Goal: Book appointment/travel/reservation

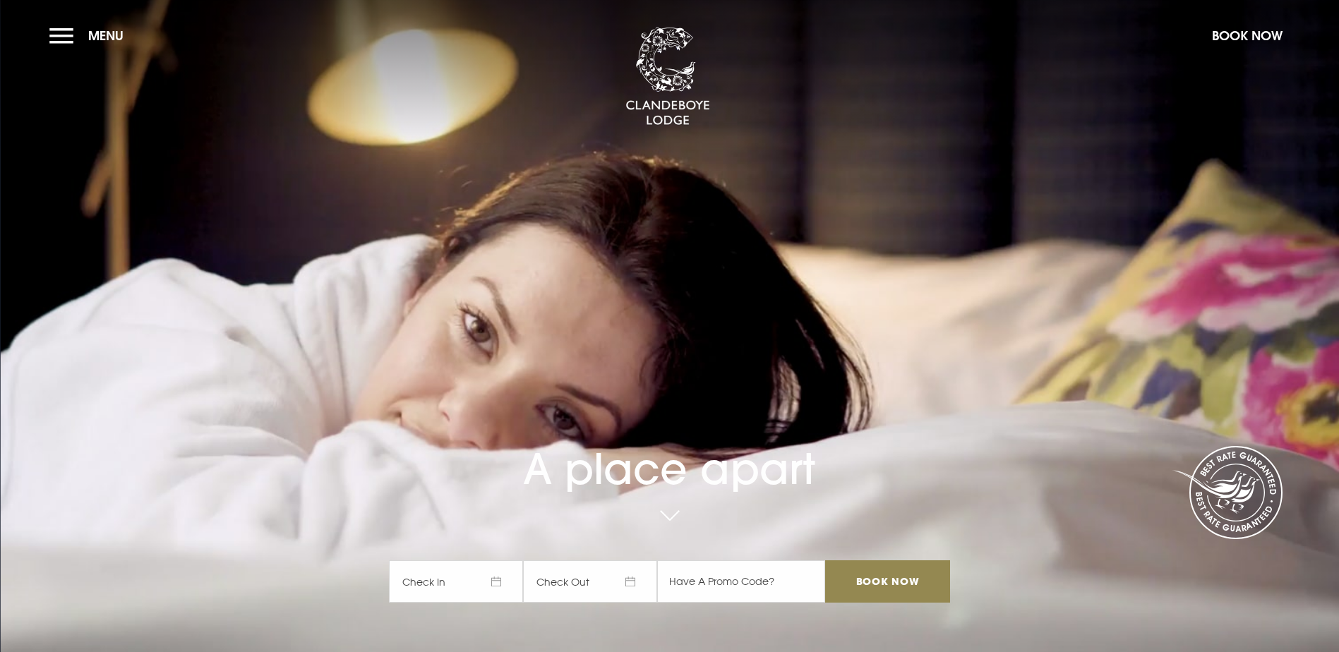
drag, startPoint x: 63, startPoint y: 30, endPoint x: 104, endPoint y: 102, distance: 82.8
click at [63, 30] on button "Menu" at bounding box center [89, 35] width 81 height 30
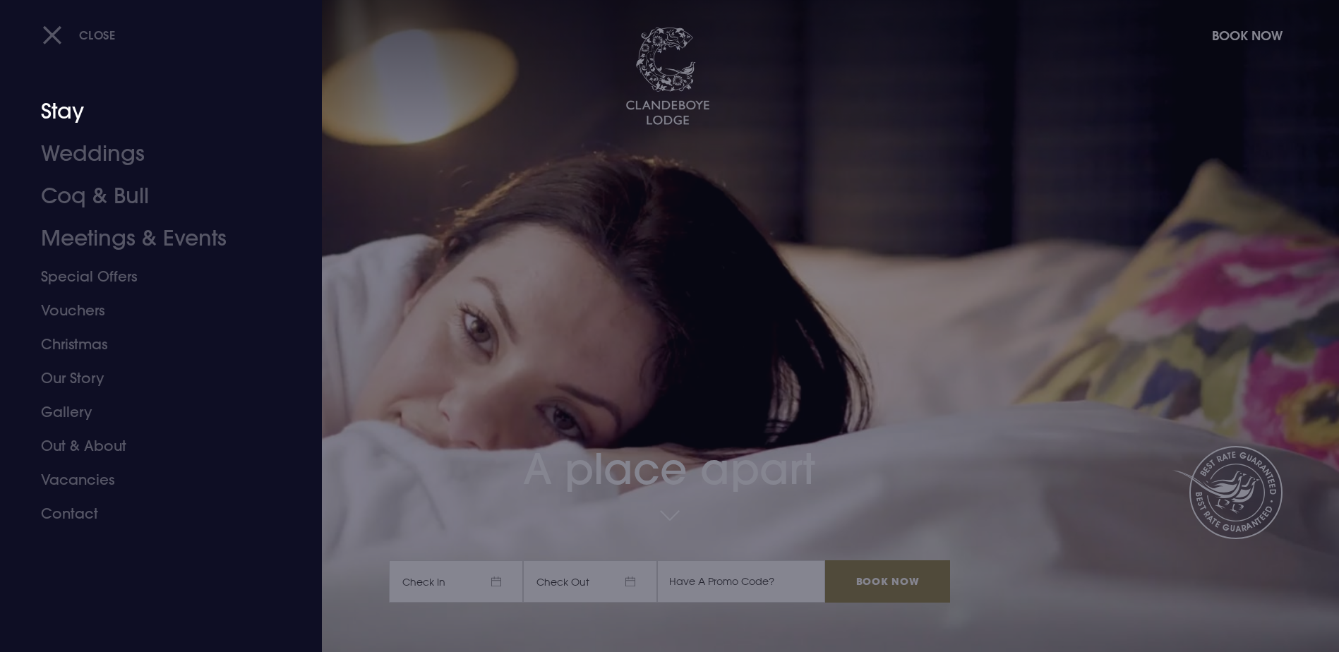
click at [54, 114] on link "Stay" at bounding box center [152, 111] width 223 height 42
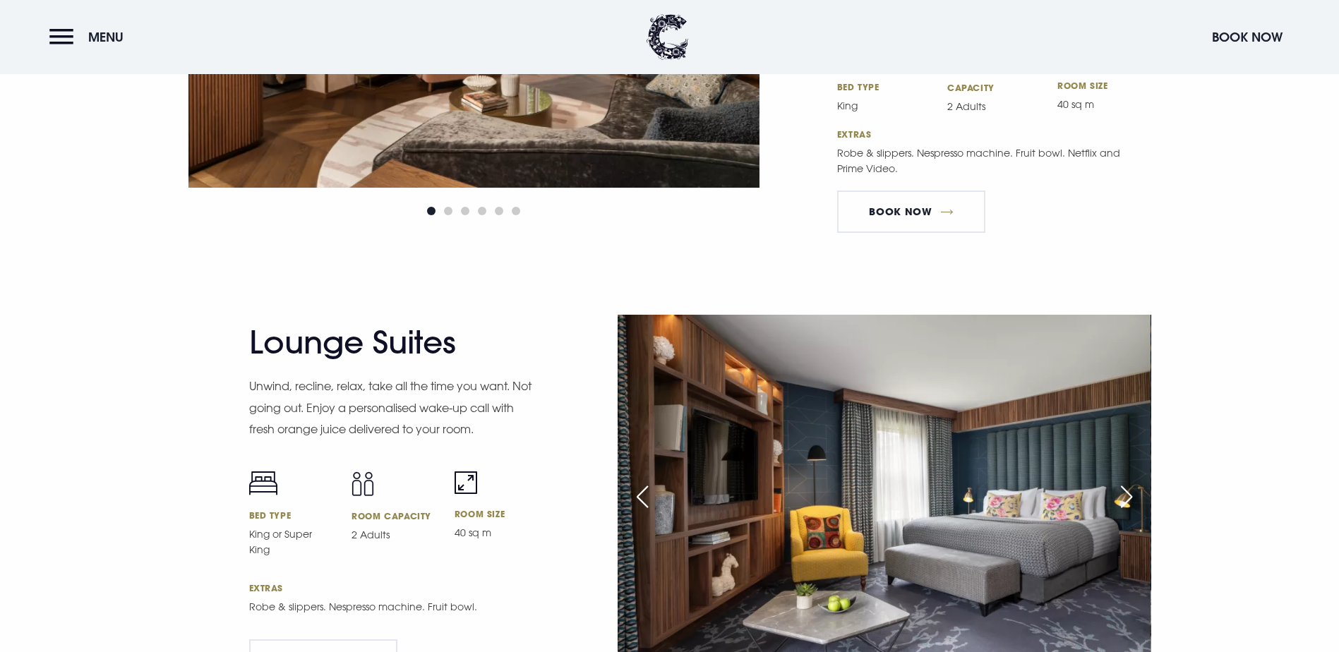
scroll to position [2540, 0]
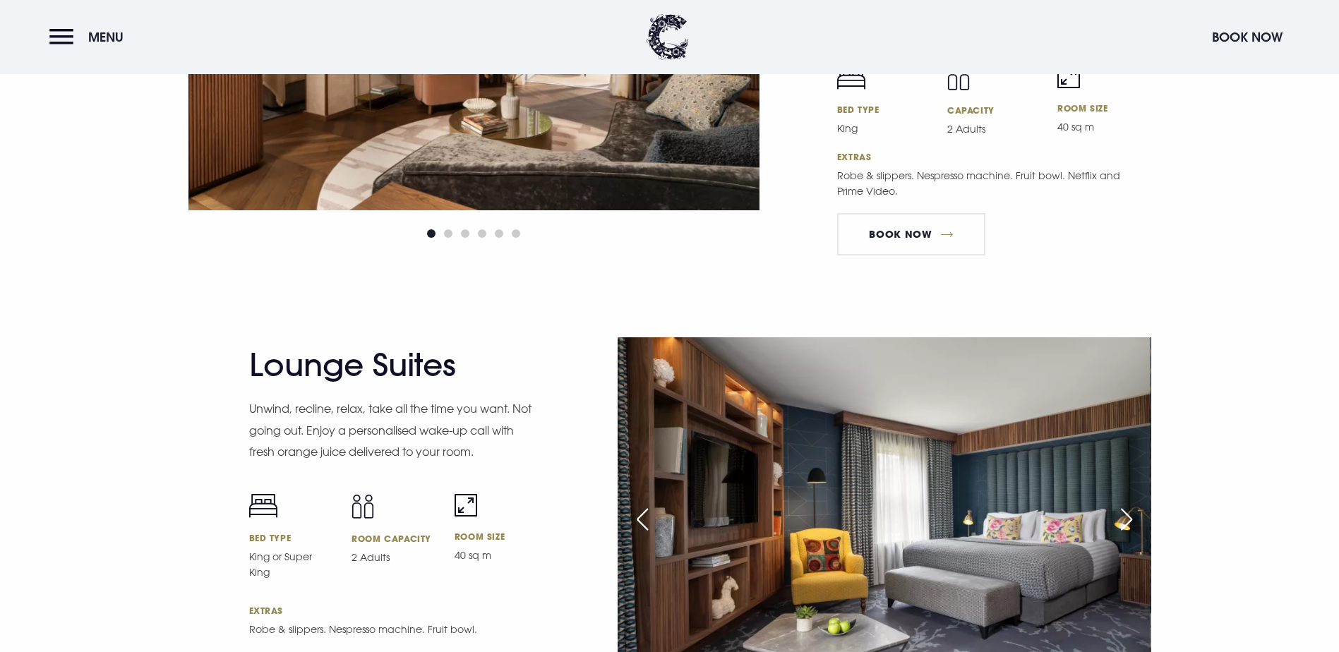
click at [1133, 504] on div "Next slide" at bounding box center [1126, 519] width 35 height 31
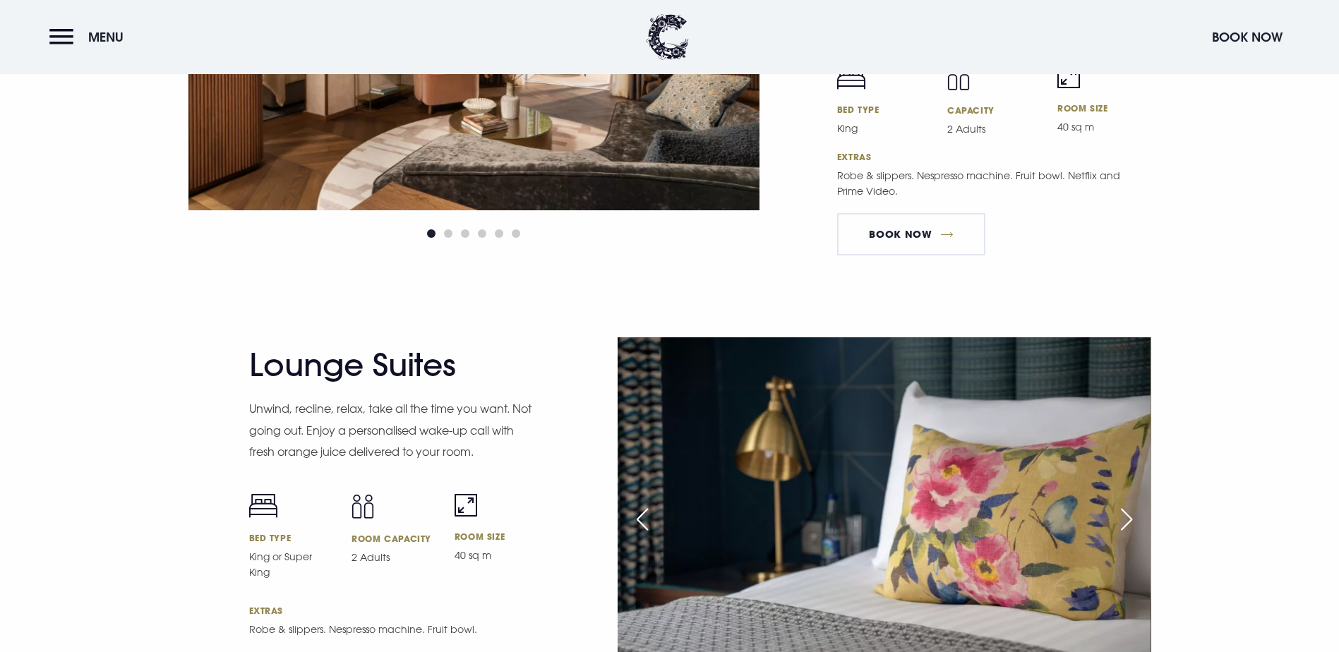
click at [1133, 504] on div "Next slide" at bounding box center [1126, 519] width 35 height 31
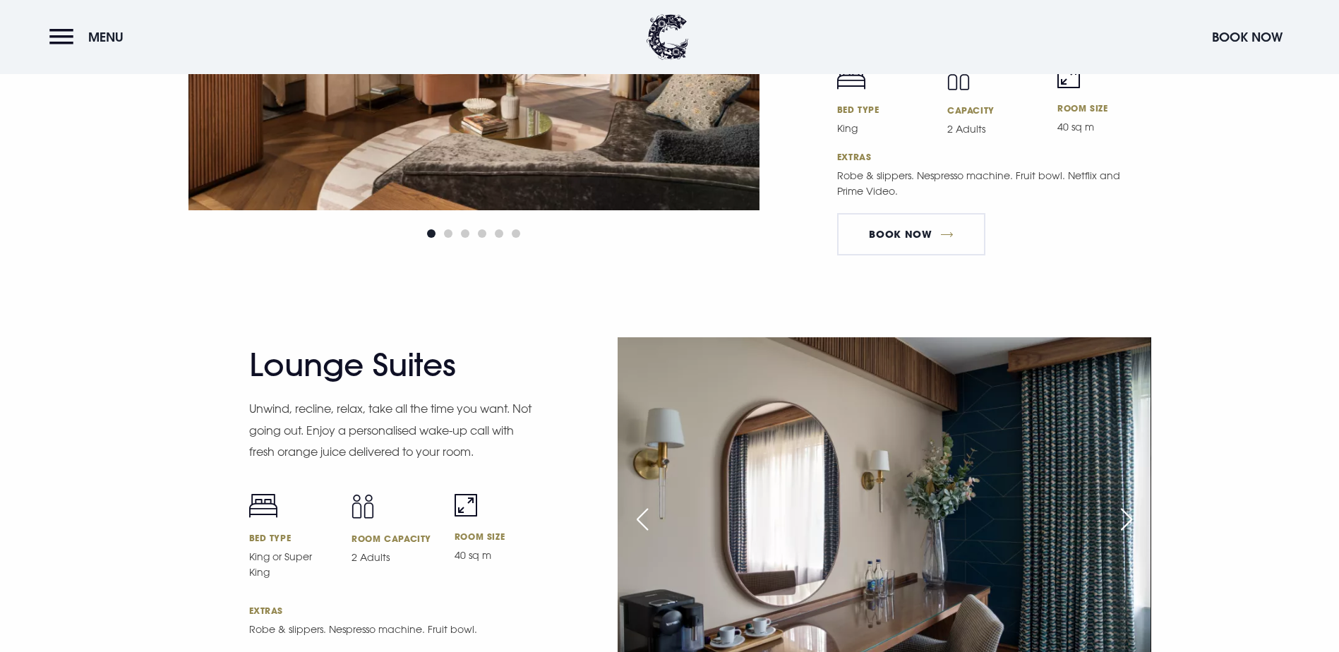
click at [1133, 504] on div "Next slide" at bounding box center [1126, 519] width 35 height 31
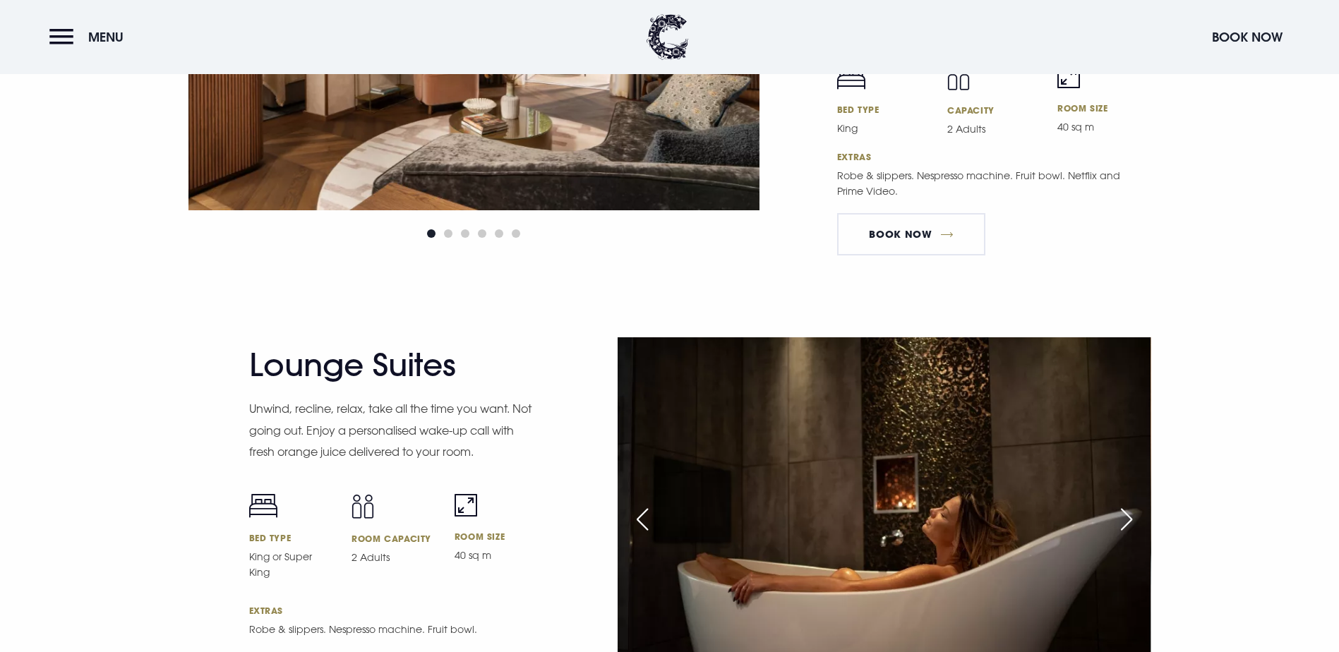
click at [1133, 504] on div "Next slide" at bounding box center [1126, 519] width 35 height 31
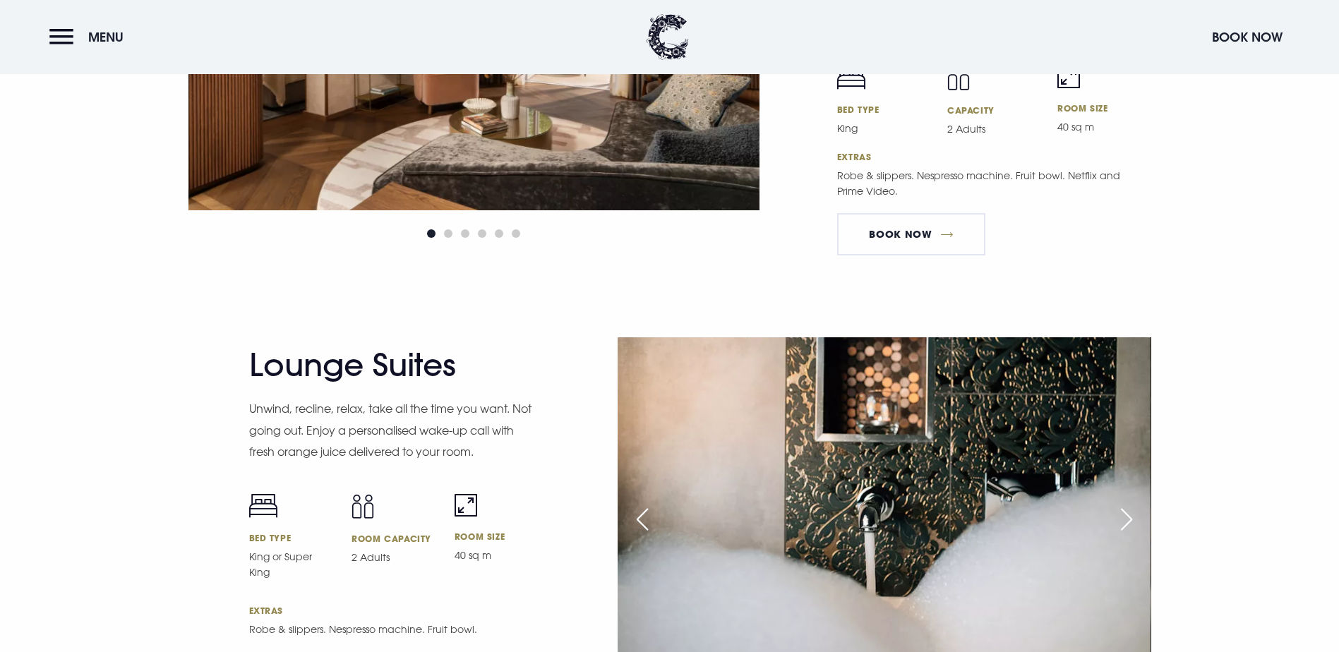
click at [1132, 504] on div "Next slide" at bounding box center [1126, 519] width 35 height 31
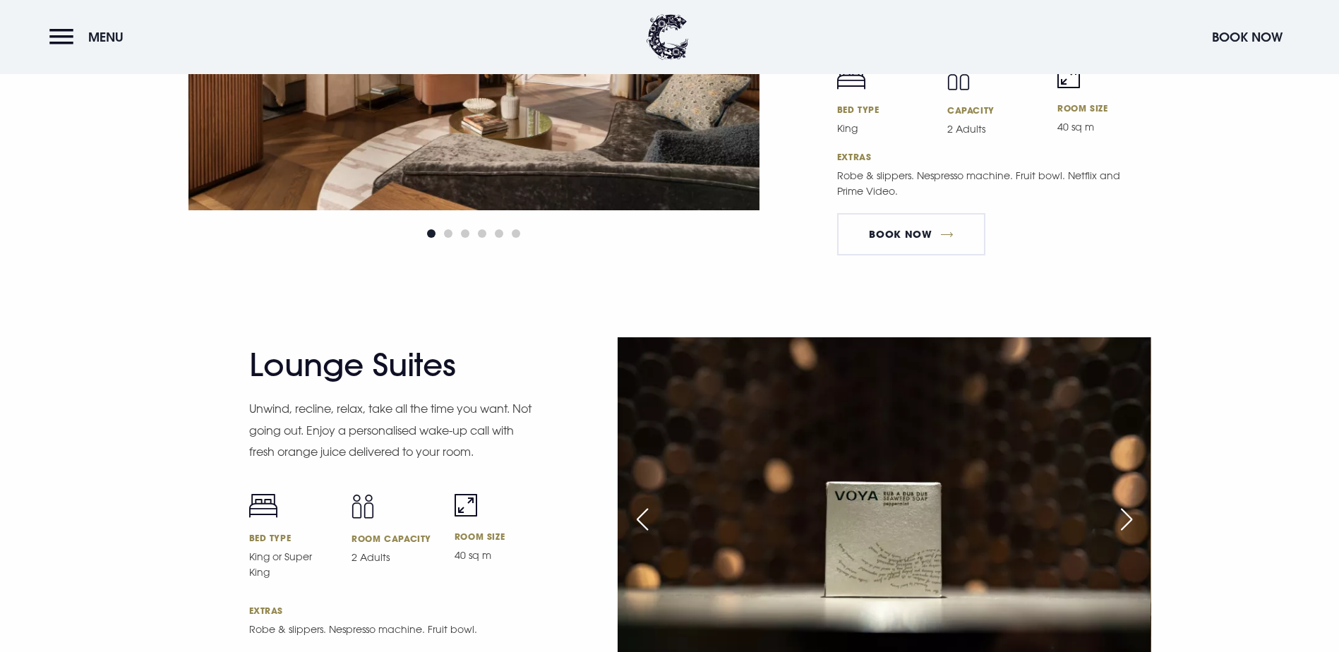
click at [1132, 504] on div "Next slide" at bounding box center [1126, 519] width 35 height 31
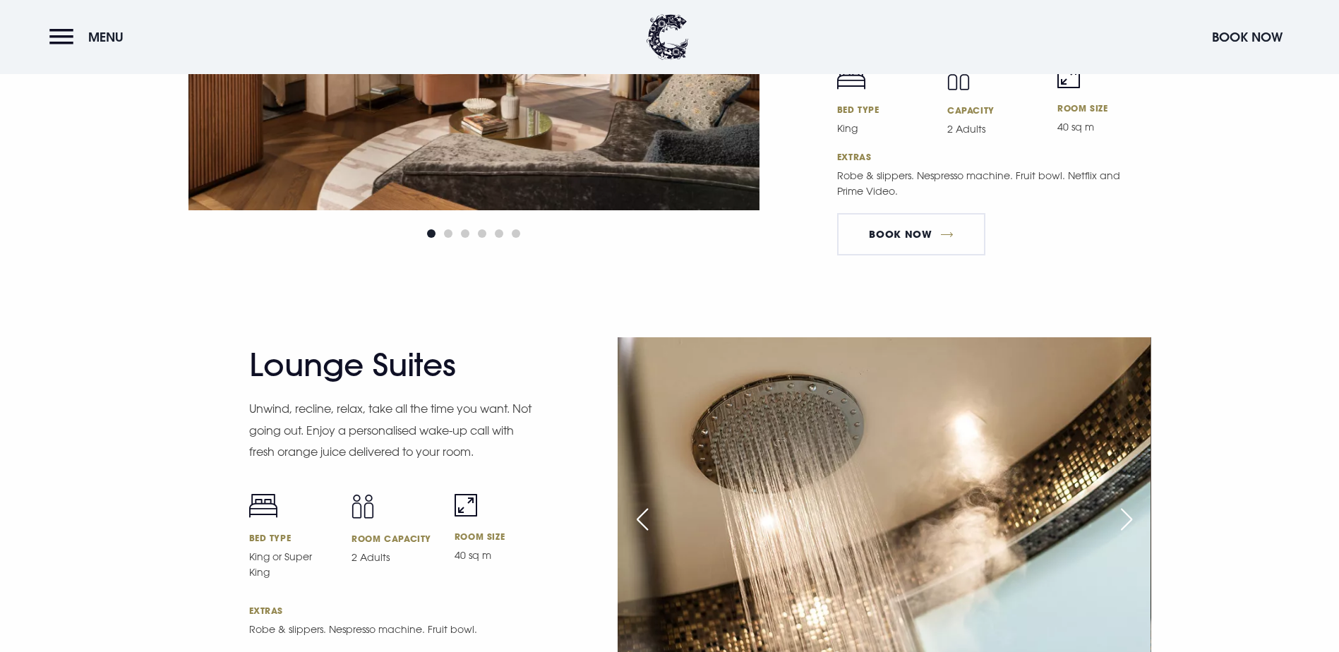
click at [1132, 504] on div "Next slide" at bounding box center [1126, 519] width 35 height 31
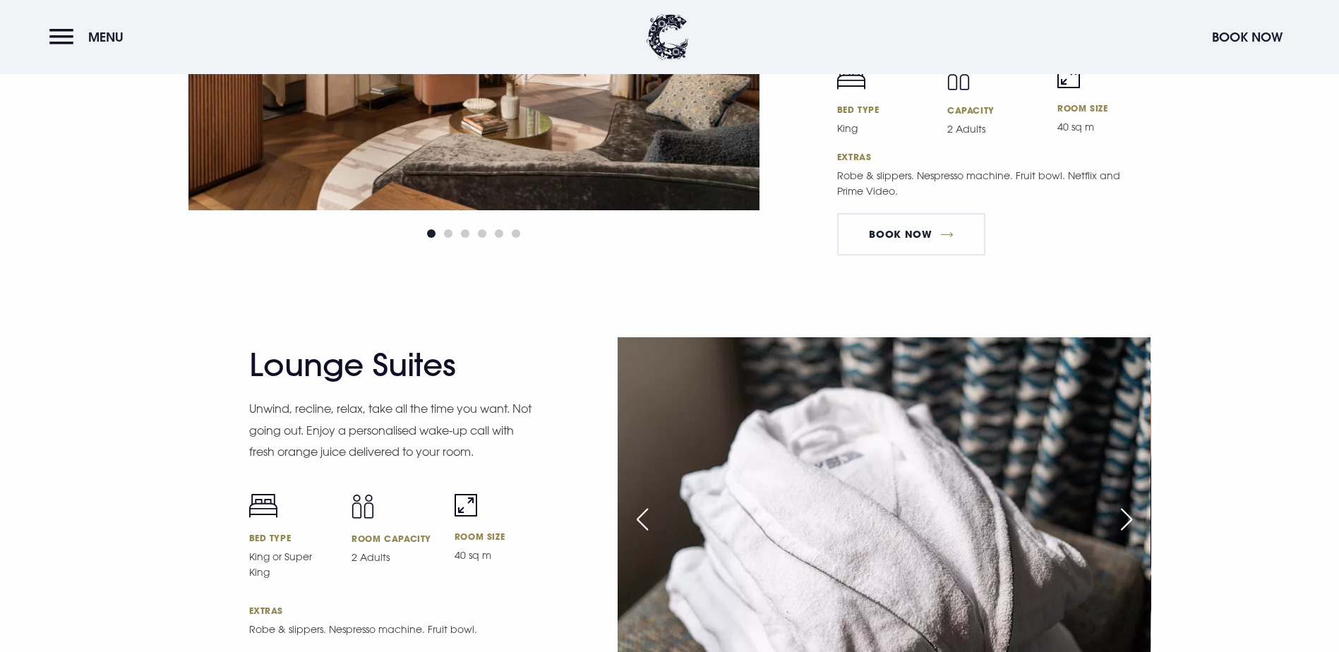
click at [1132, 504] on div "Next slide" at bounding box center [1126, 519] width 35 height 31
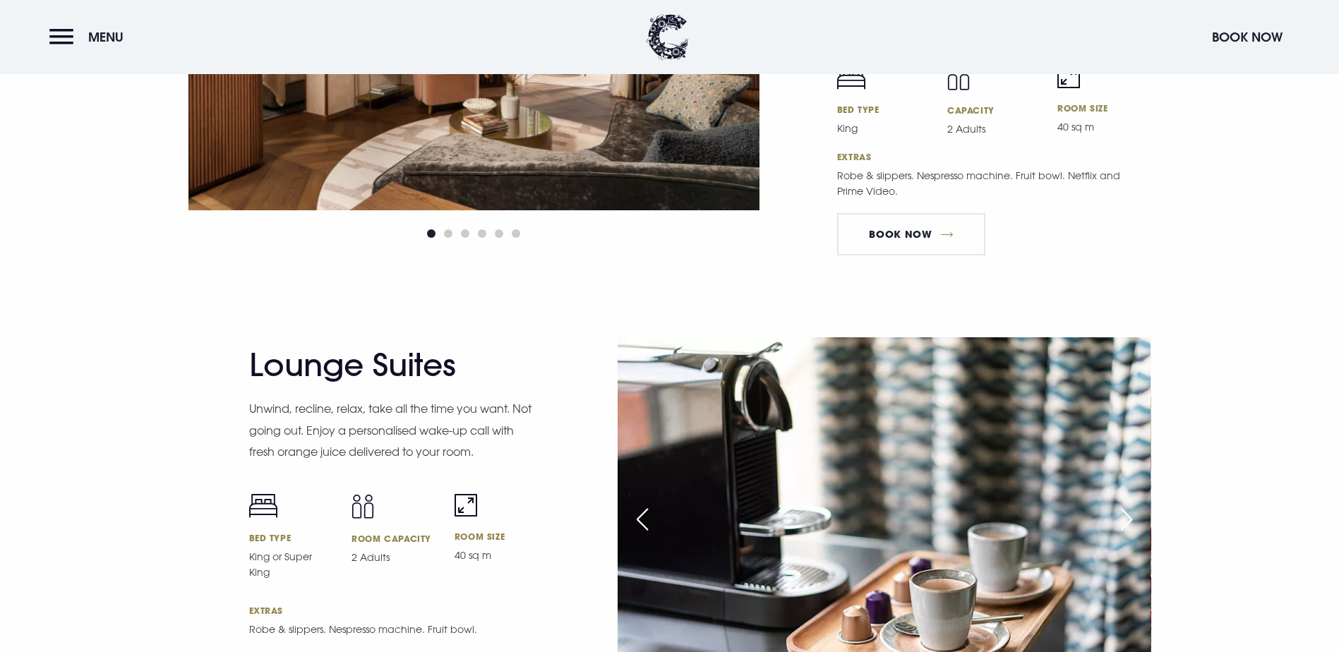
click at [1132, 504] on div "Next slide" at bounding box center [1126, 519] width 35 height 31
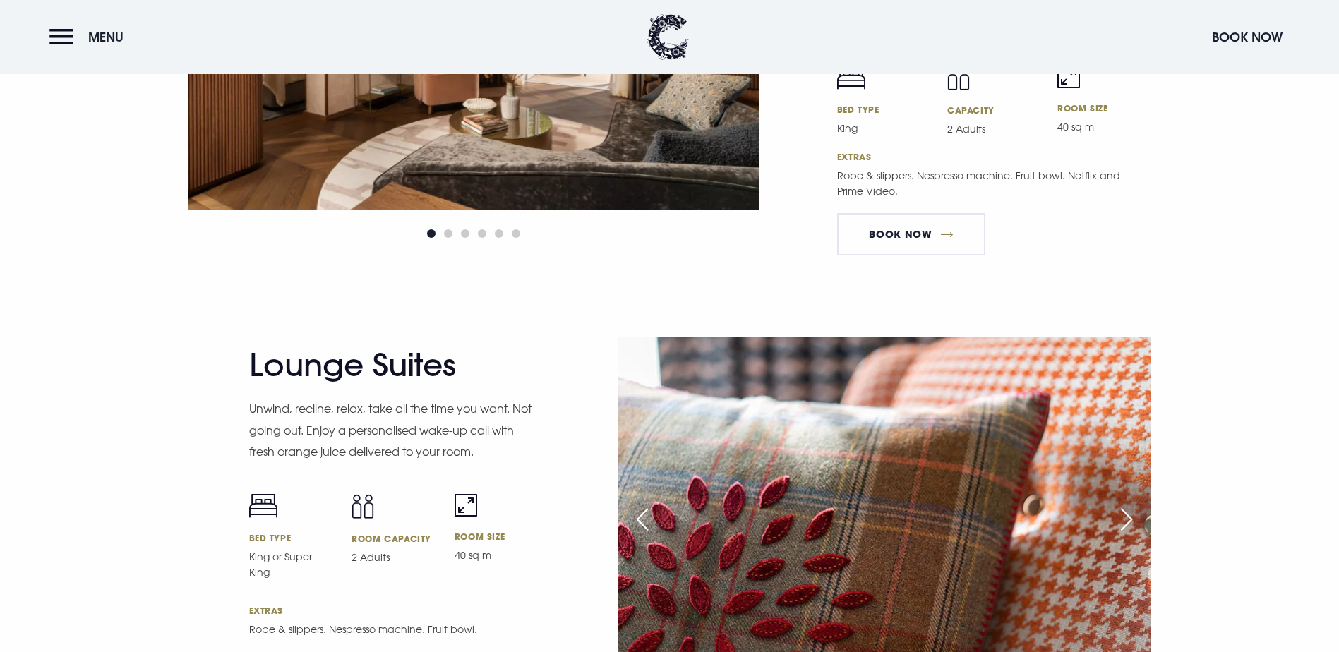
click at [1132, 504] on div "Next slide" at bounding box center [1126, 519] width 35 height 31
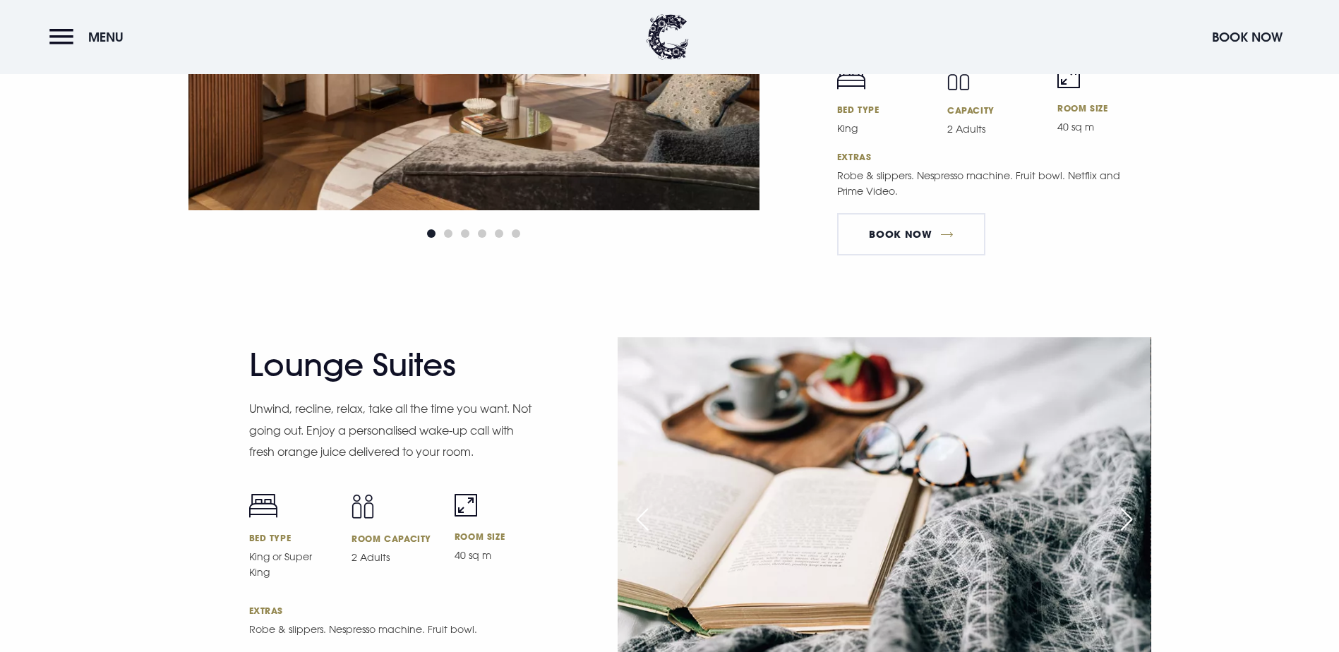
click at [1132, 504] on div "Next slide" at bounding box center [1126, 519] width 35 height 31
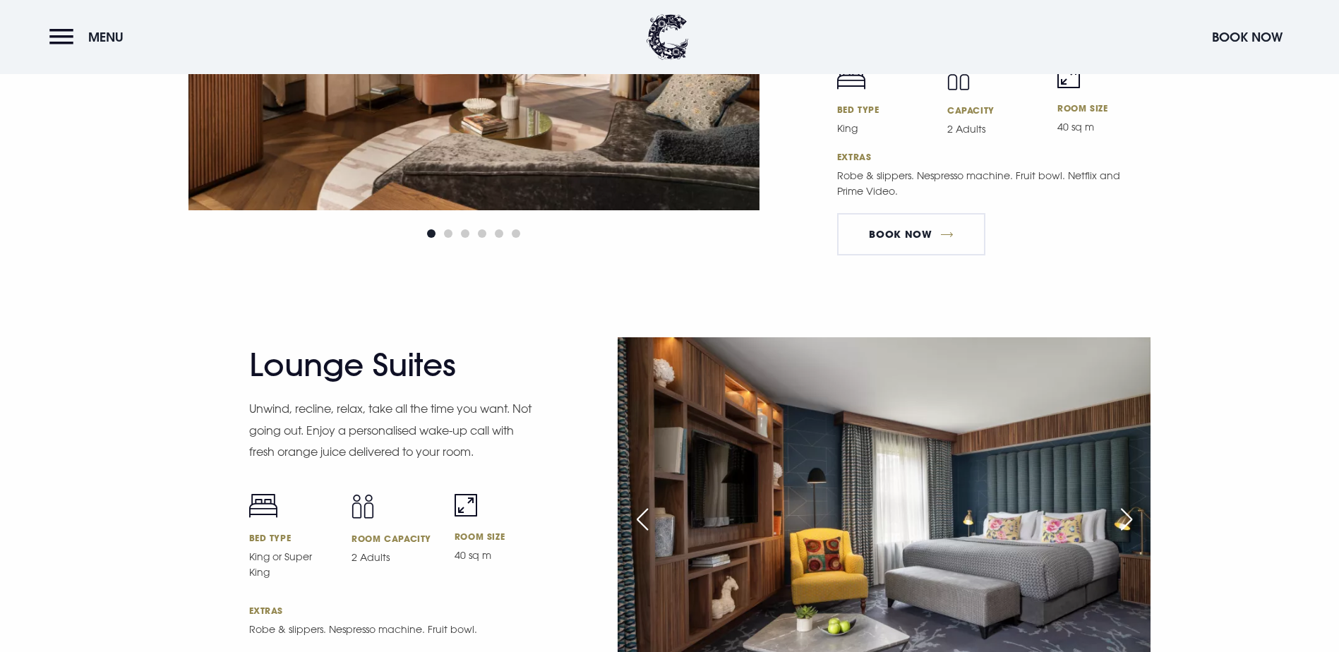
click at [1132, 504] on div "Next slide" at bounding box center [1126, 519] width 35 height 31
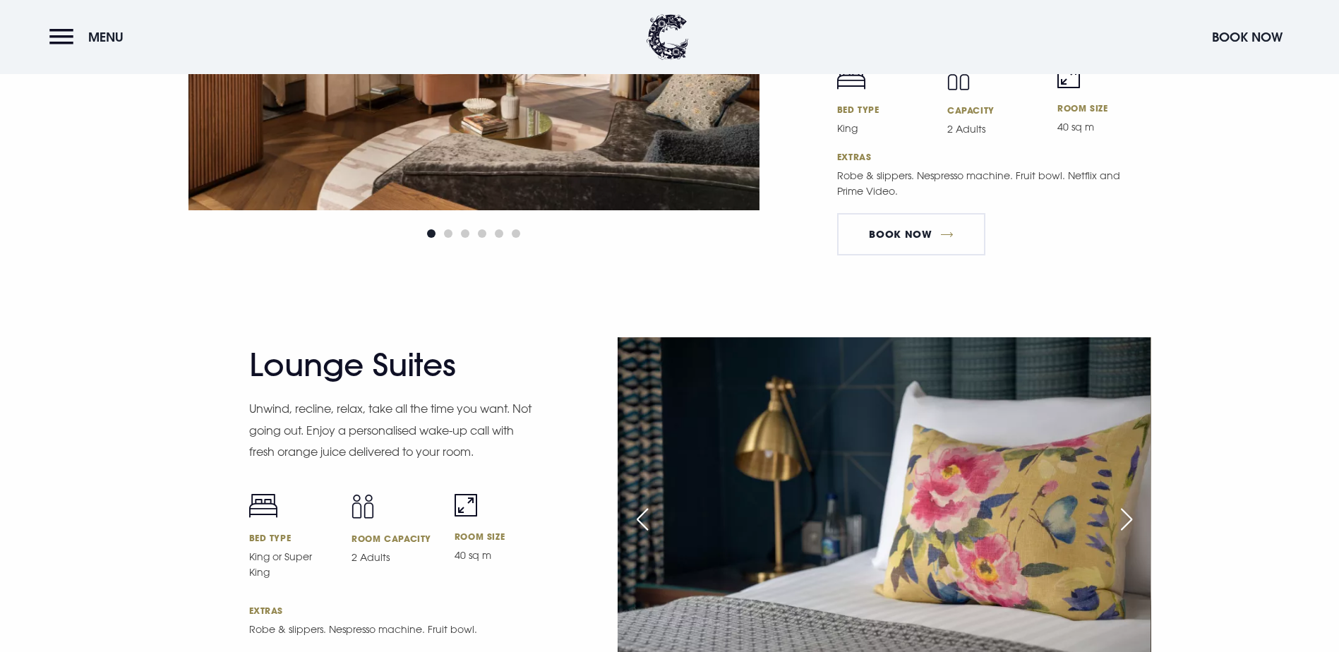
click at [1128, 504] on div "Next slide" at bounding box center [1126, 519] width 35 height 31
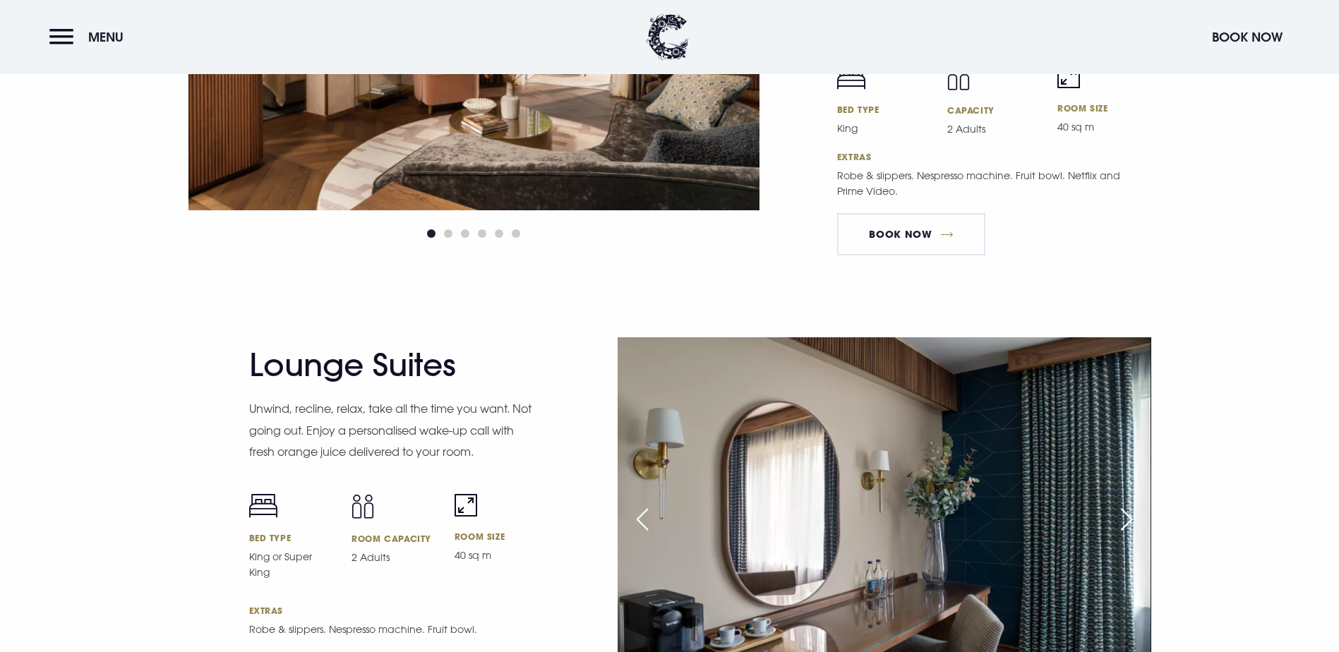
click at [1132, 504] on div "Next slide" at bounding box center [1126, 519] width 35 height 31
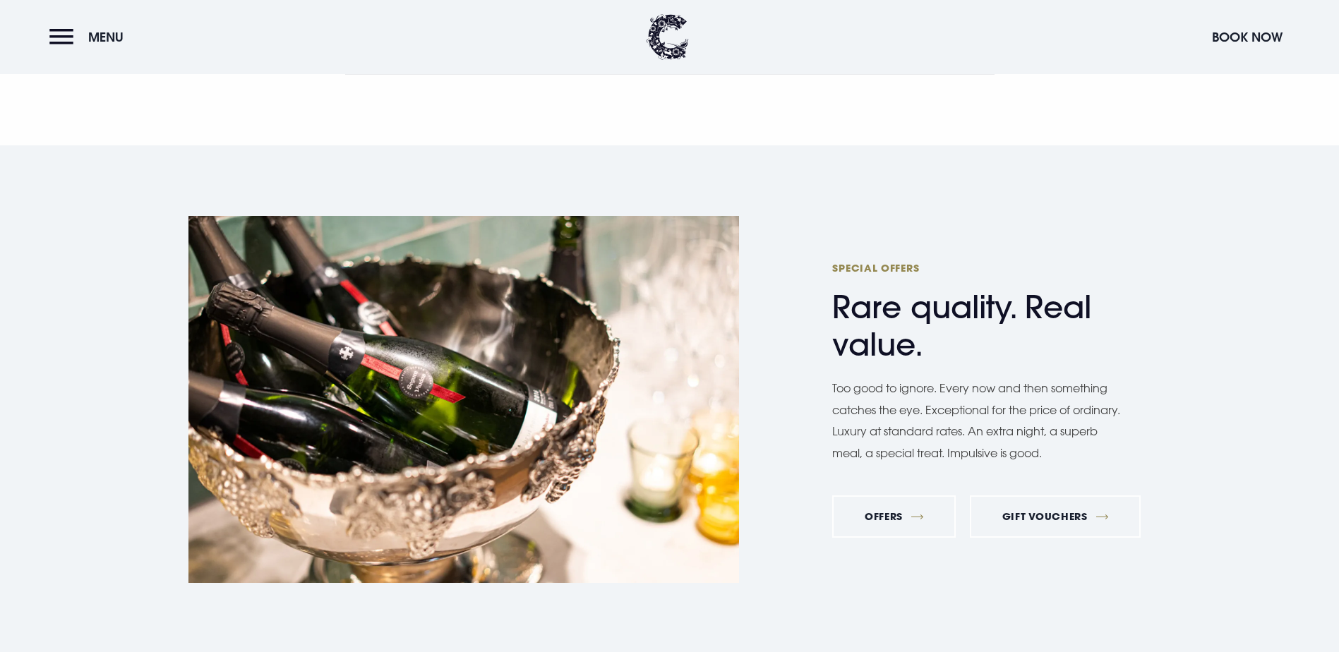
scroll to position [5433, 0]
